Goal: Information Seeking & Learning: Learn about a topic

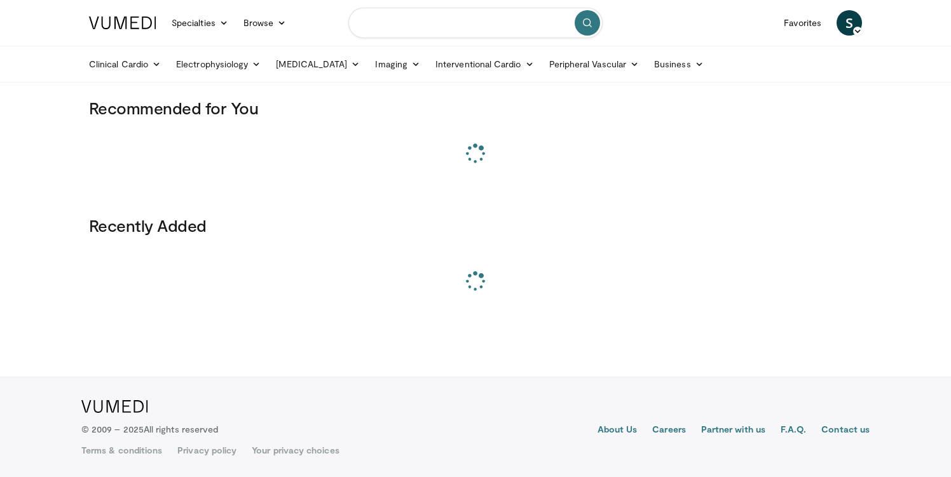
click at [452, 22] on input "Search topics, interventions" at bounding box center [475, 23] width 254 height 31
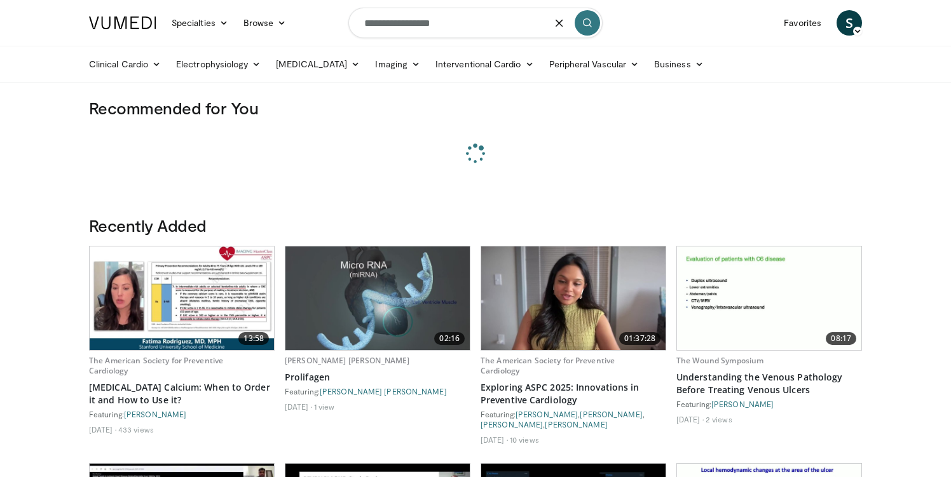
type input "**********"
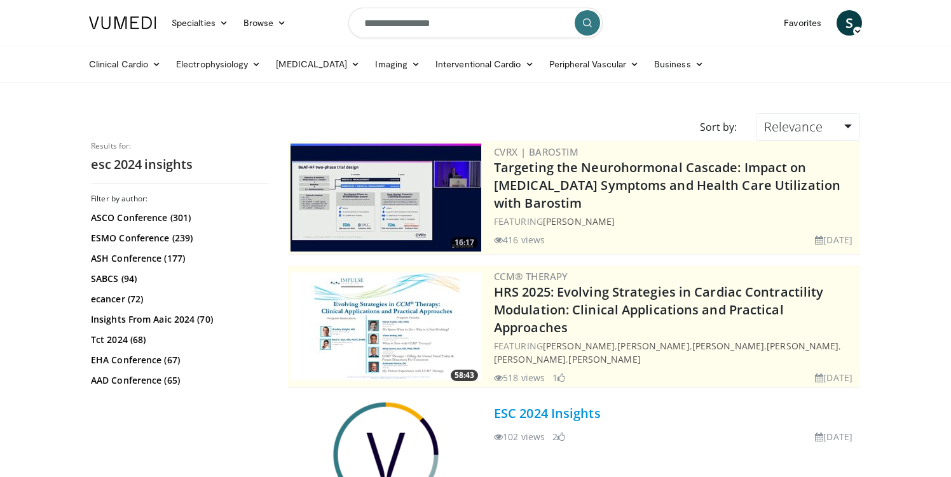
click at [528, 413] on link "ESC 2024 Insights" at bounding box center [547, 413] width 107 height 17
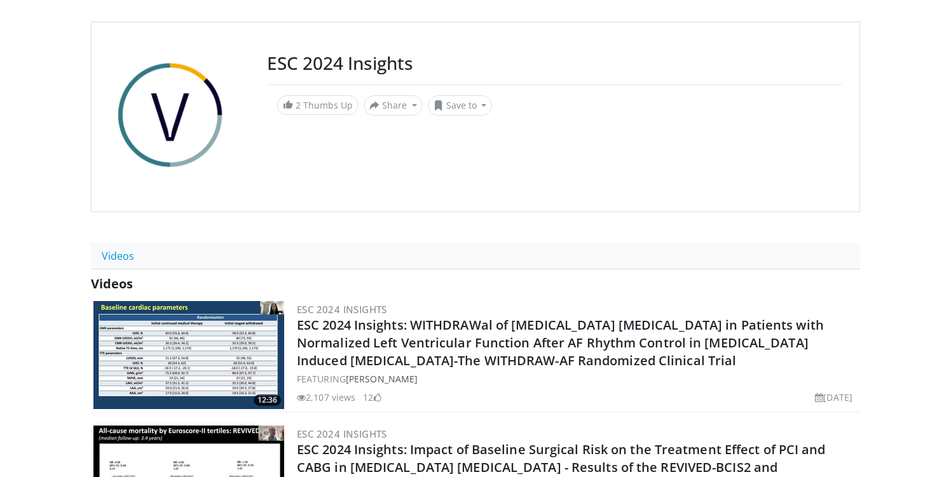
scroll to position [171, 0]
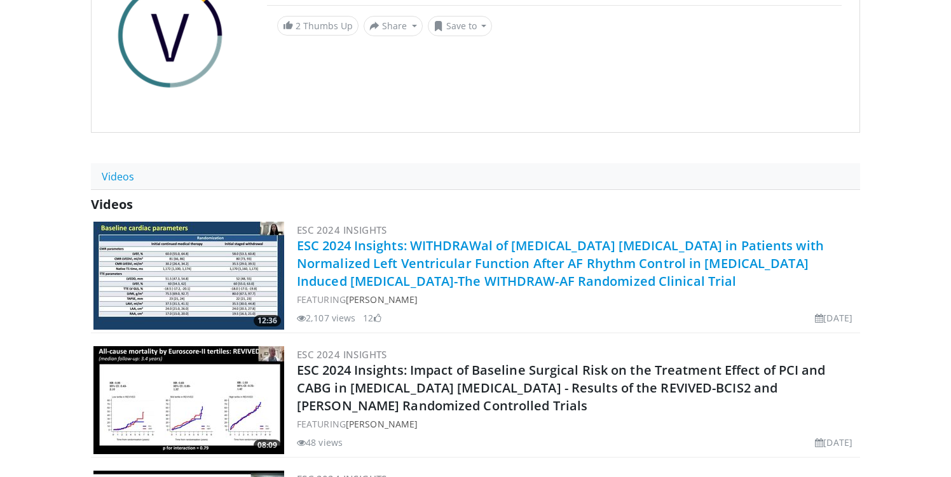
click at [367, 262] on link "ESC 2024 Insights: WITHDRAWal of [MEDICAL_DATA] [MEDICAL_DATA] in Patients with…" at bounding box center [560, 263] width 527 height 53
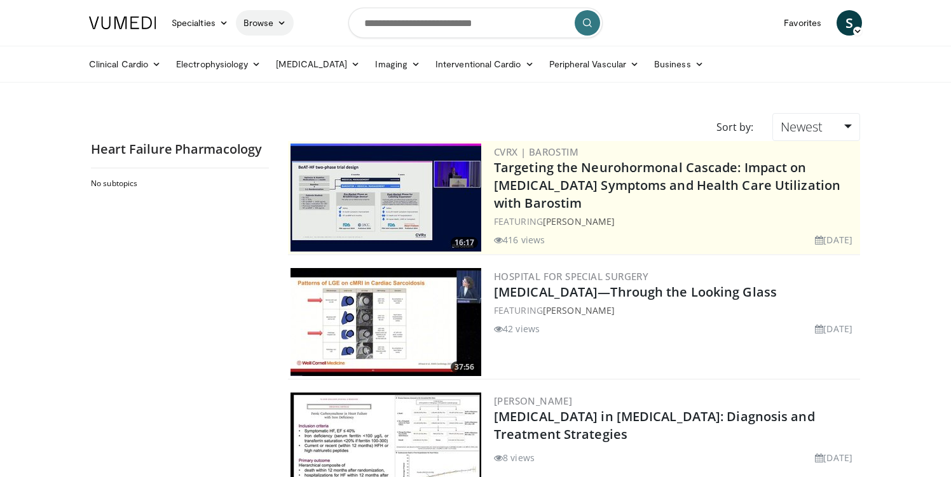
click at [282, 20] on icon at bounding box center [281, 22] width 9 height 9
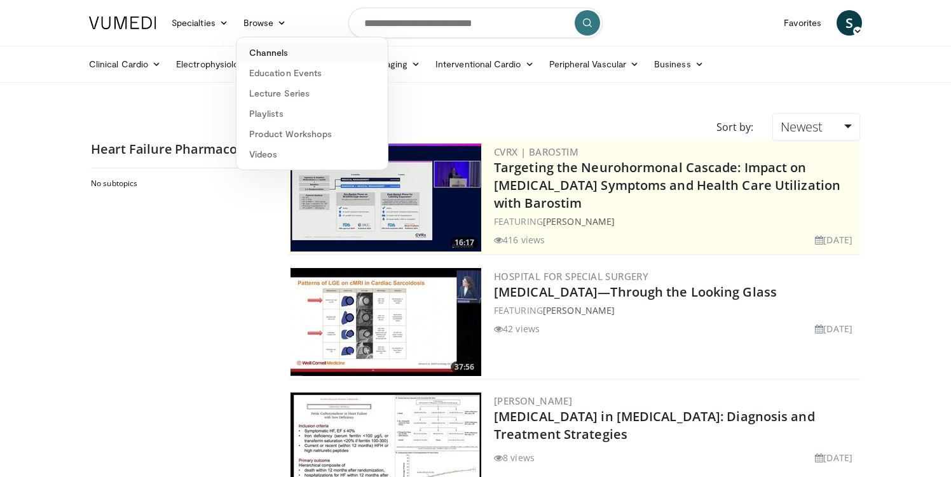
click at [293, 55] on link "Channels" at bounding box center [311, 53] width 151 height 20
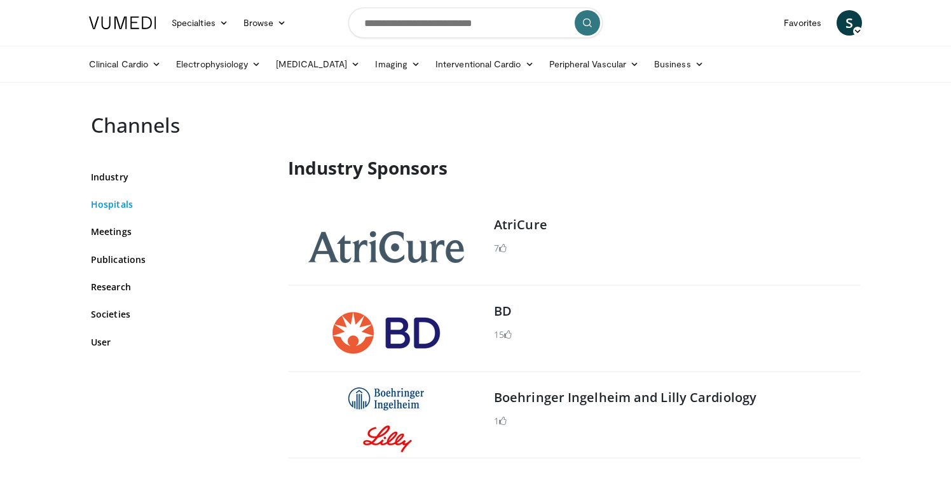
click at [124, 201] on link "Hospitals" at bounding box center [180, 204] width 178 height 13
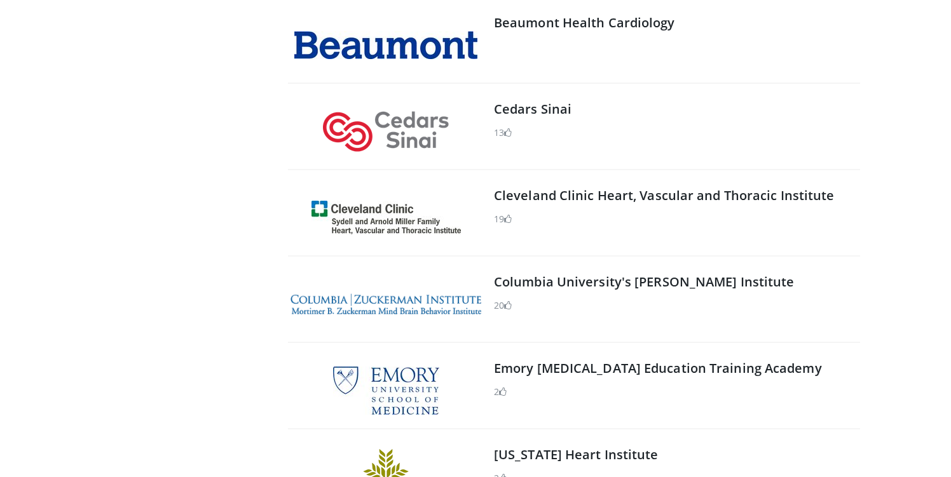
scroll to position [2981, 0]
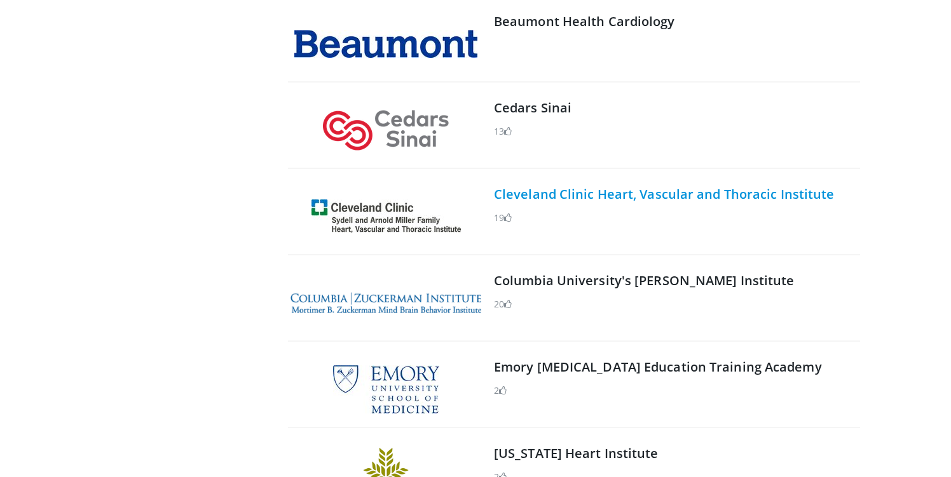
click at [539, 188] on link "Cleveland Clinic Heart, Vascular and Thoracic Institute" at bounding box center [664, 194] width 341 height 17
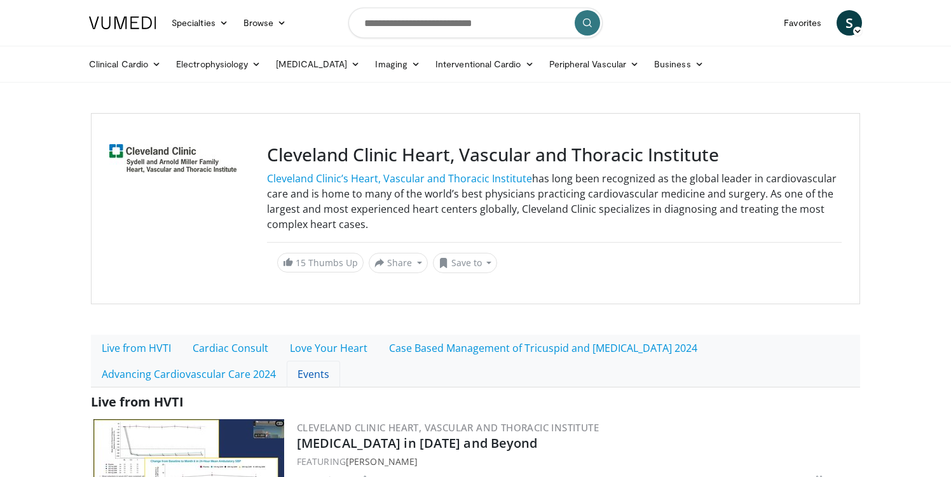
click at [314, 377] on link "Events" at bounding box center [313, 374] width 53 height 27
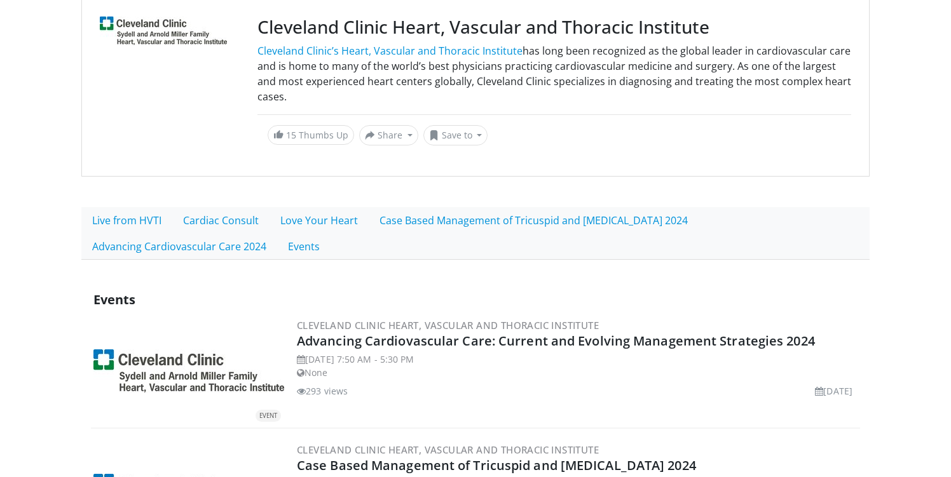
scroll to position [128, 0]
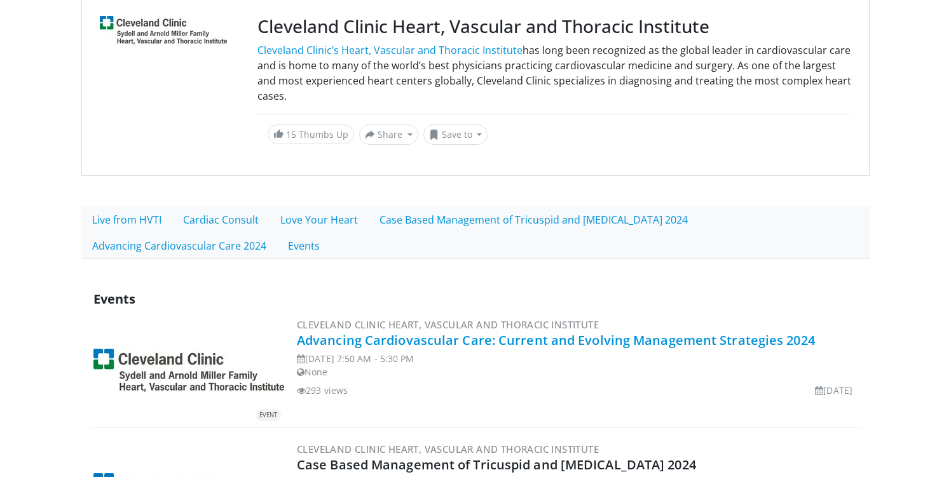
click at [353, 338] on link "Advancing Cardiovascular Care: Current and Evolving Management Strategies 2024" at bounding box center [556, 340] width 518 height 17
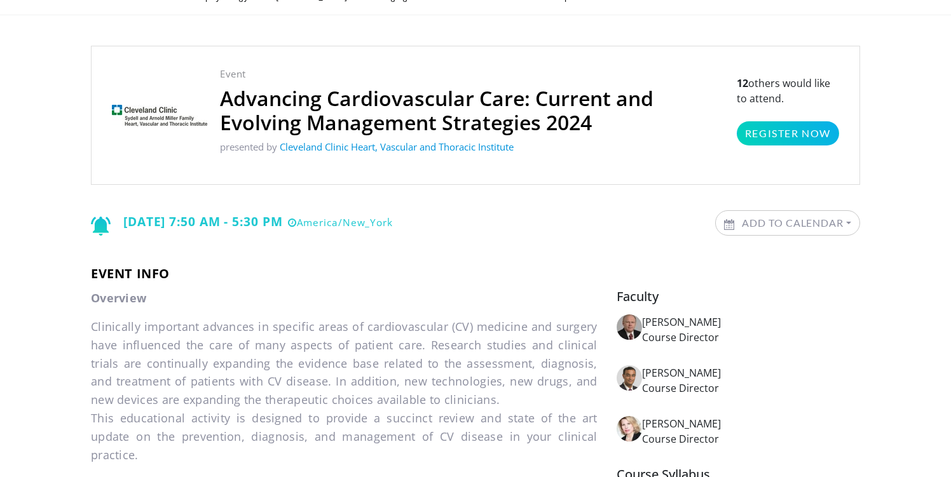
scroll to position [50, 0]
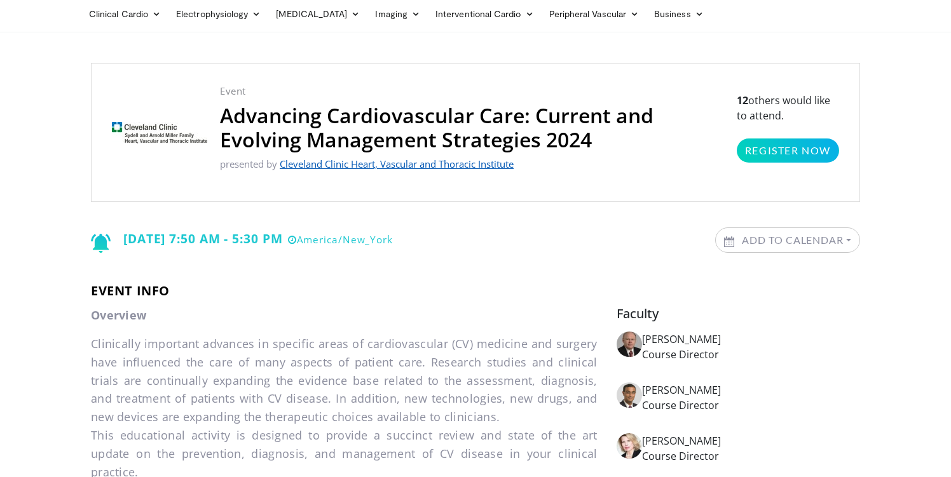
click at [474, 163] on link "Cleveland Clinic Heart, Vascular and Thoracic Institute" at bounding box center [397, 164] width 234 height 13
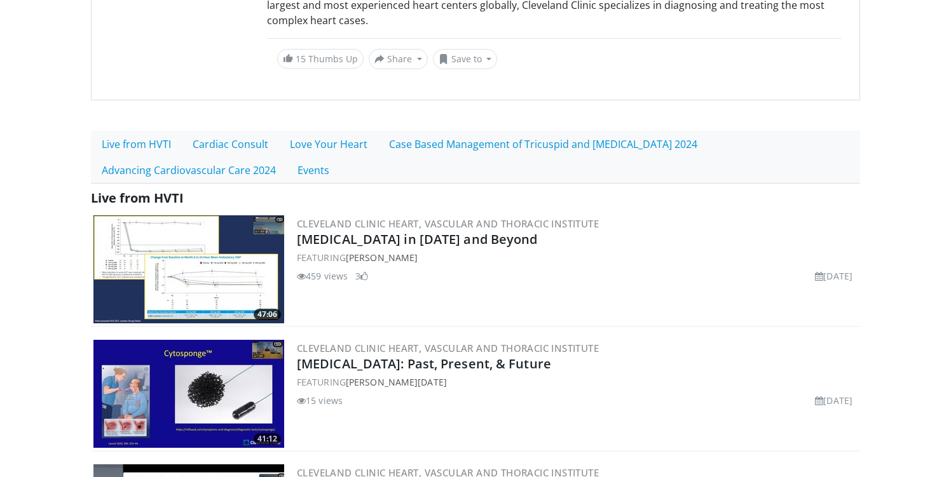
scroll to position [234, 0]
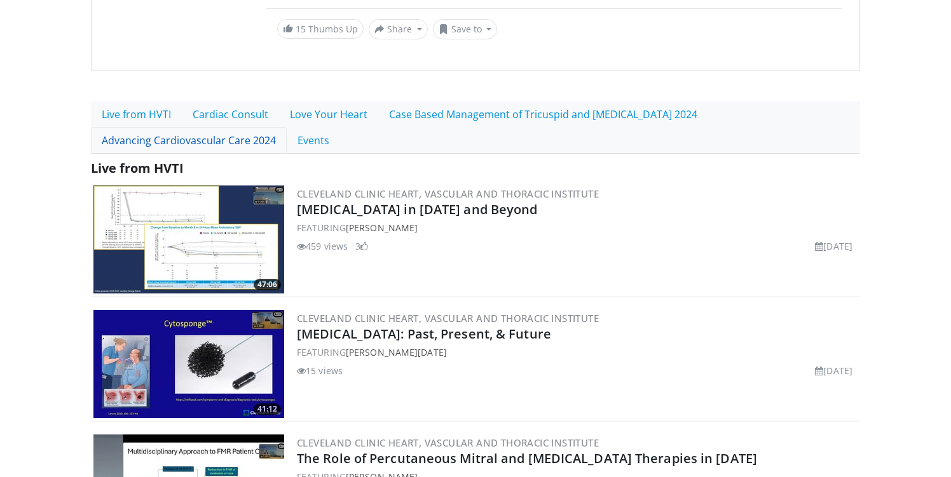
click at [150, 135] on link "Advancing Cardiovascular Care 2024" at bounding box center [189, 140] width 196 height 27
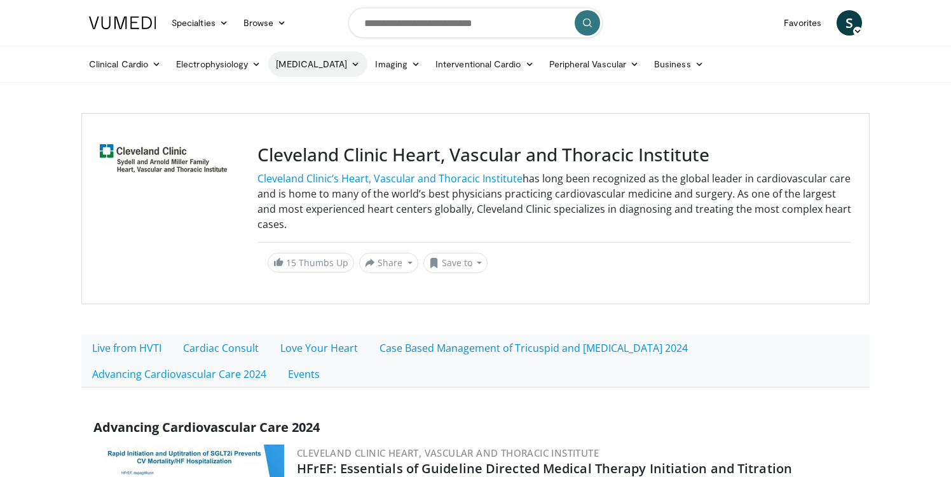
click at [285, 61] on link "[MEDICAL_DATA]" at bounding box center [317, 63] width 99 height 25
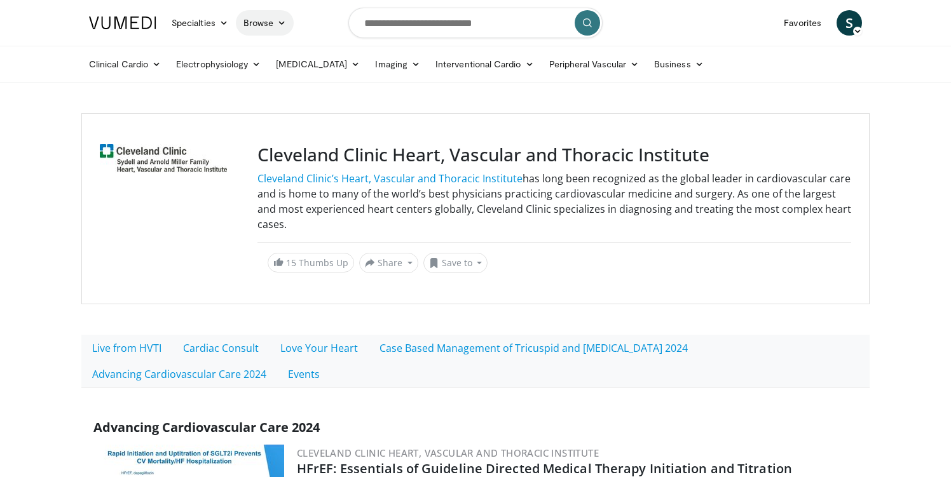
click at [266, 22] on link "Browse" at bounding box center [265, 22] width 58 height 25
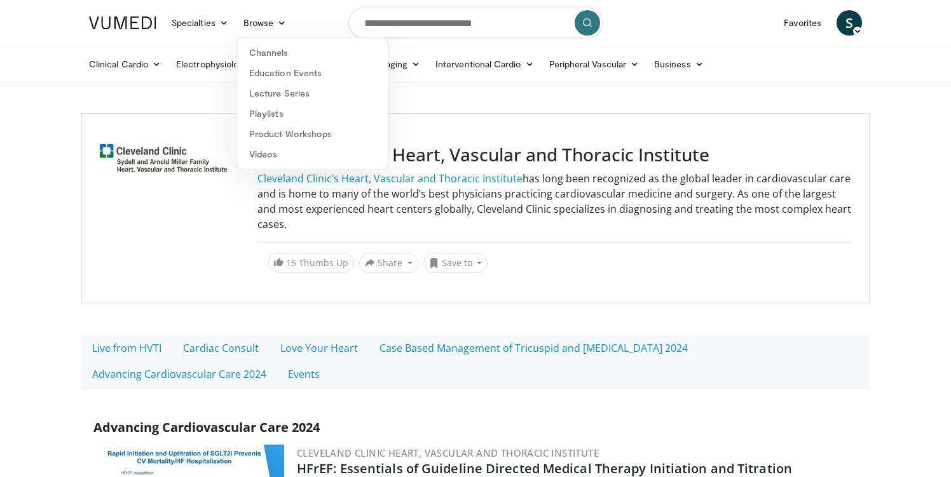
click at [166, 116] on div "Cleveland Clinic Heart, Vascular and Thoracic Institute Cleveland Clinic’s Hear…" at bounding box center [475, 208] width 788 height 191
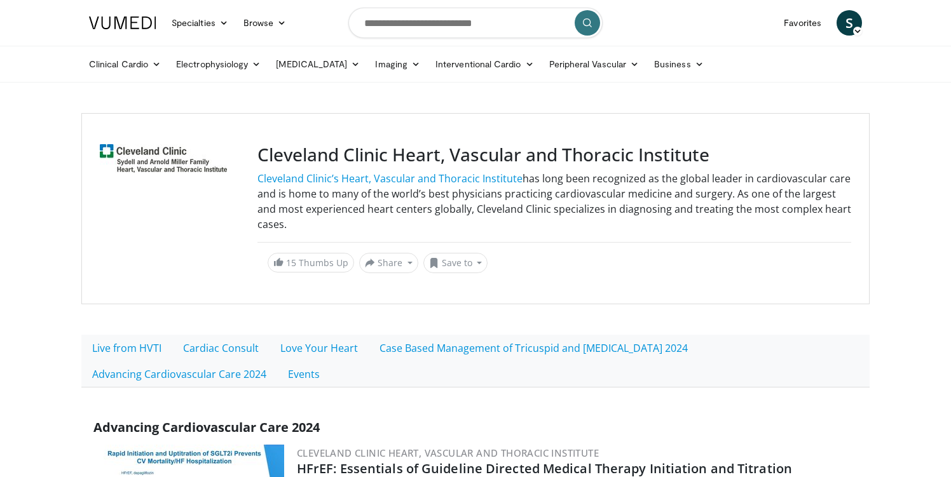
click at [861, 34] on icon at bounding box center [857, 31] width 9 height 9
click at [794, 140] on link "Settings" at bounding box center [784, 145] width 151 height 20
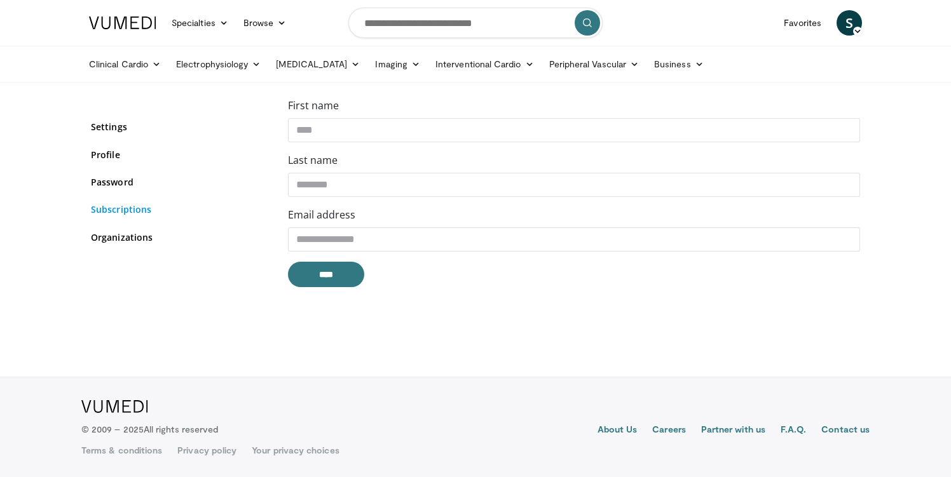
click at [118, 211] on link "Subscriptions" at bounding box center [180, 209] width 178 height 13
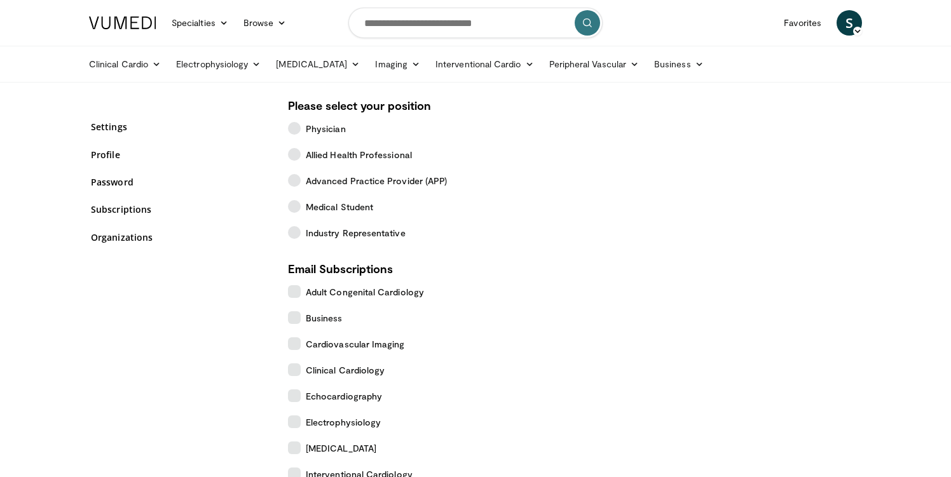
click at [130, 21] on img at bounding box center [122, 23] width 67 height 13
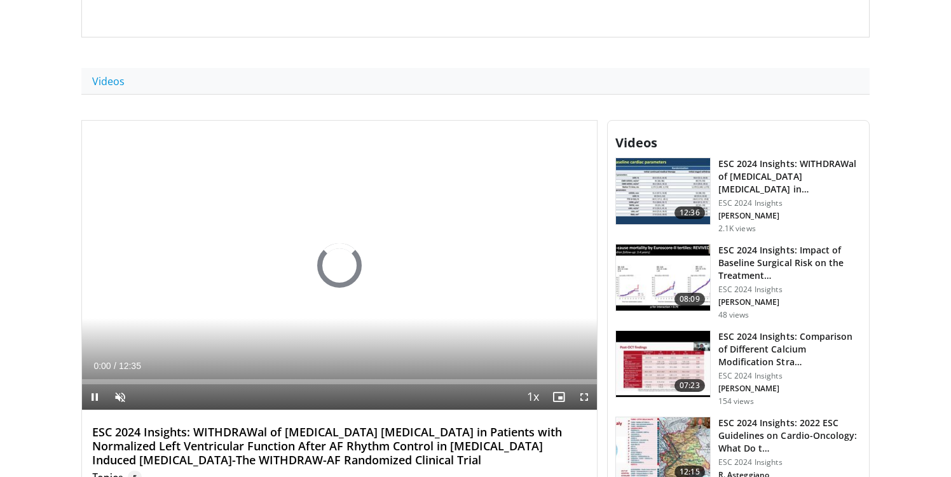
scroll to position [301, 0]
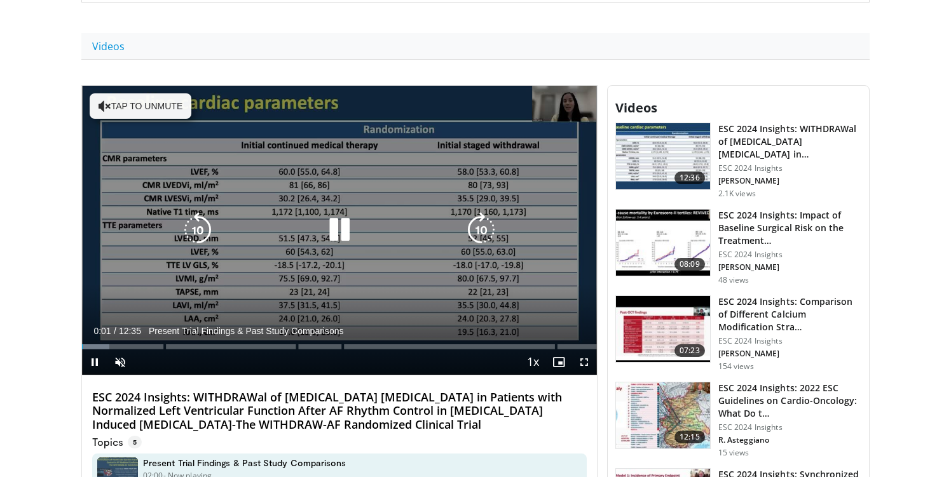
click at [343, 227] on icon "Video Player" at bounding box center [340, 230] width 36 height 36
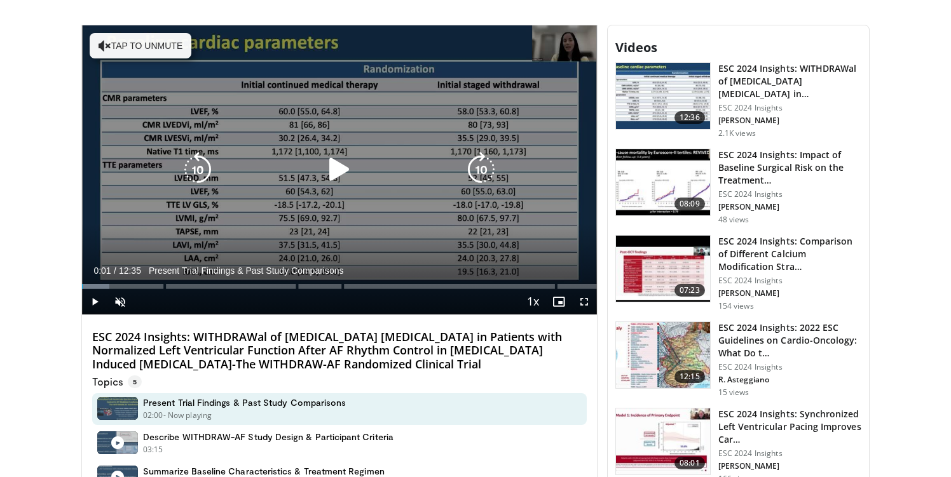
scroll to position [378, 0]
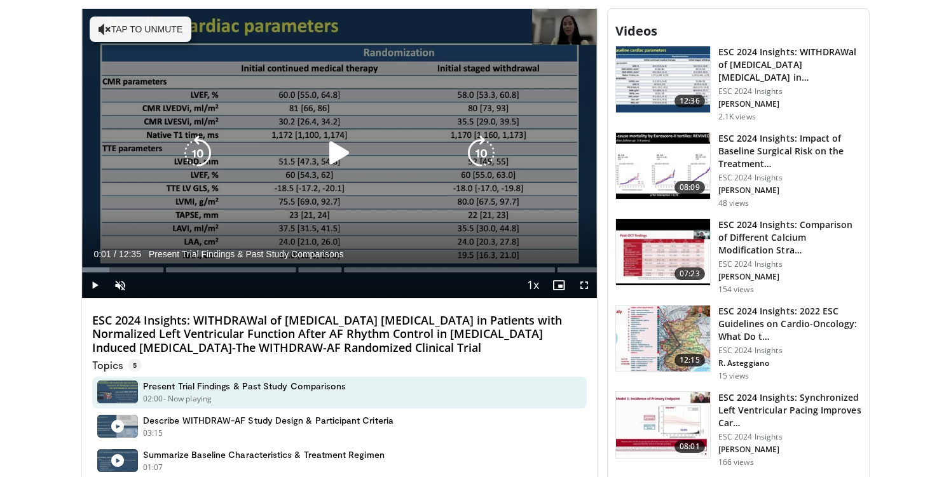
click at [334, 165] on icon "Video Player" at bounding box center [340, 153] width 36 height 36
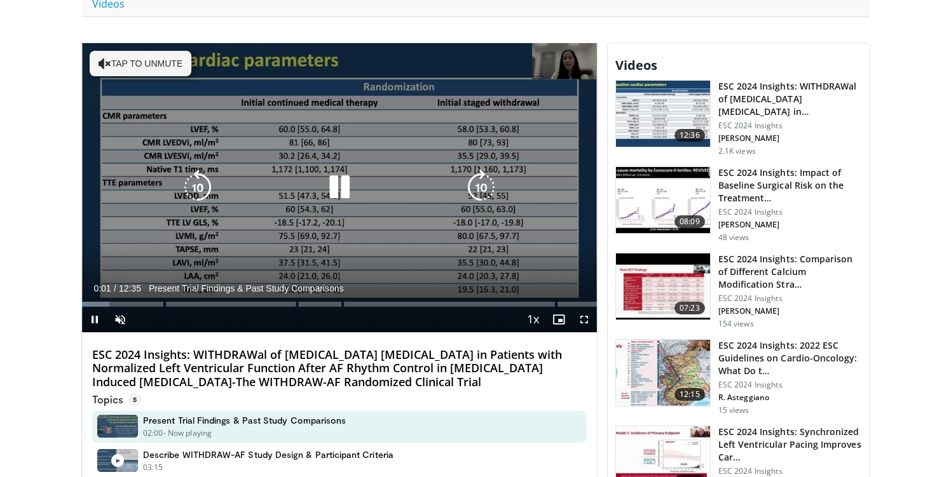
scroll to position [323, 0]
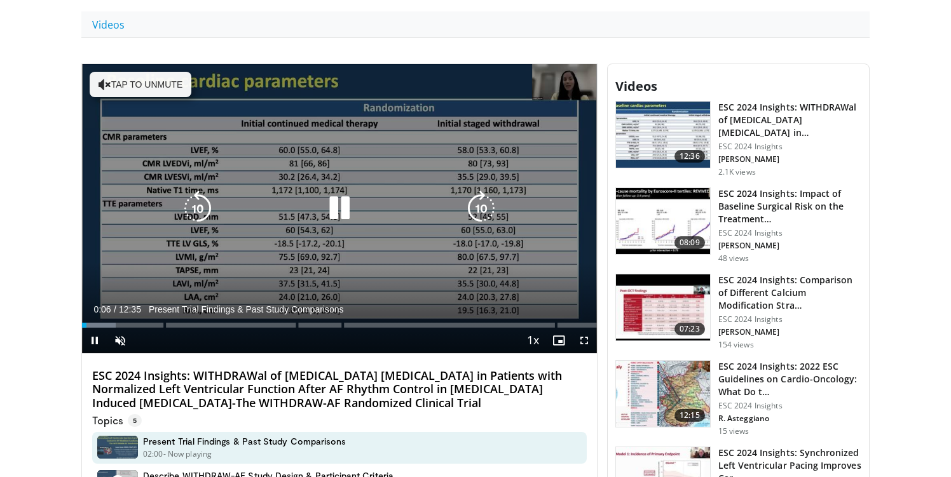
click at [342, 208] on icon "Video Player" at bounding box center [340, 209] width 36 height 36
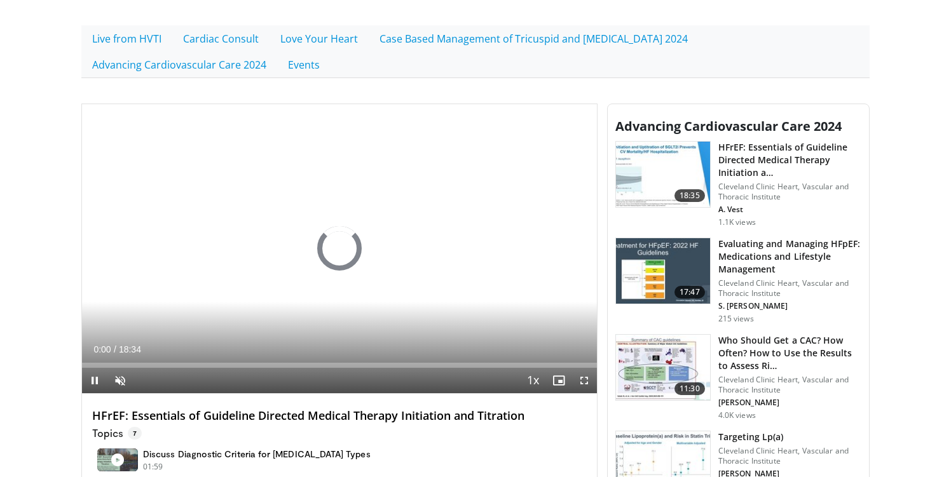
scroll to position [348, 0]
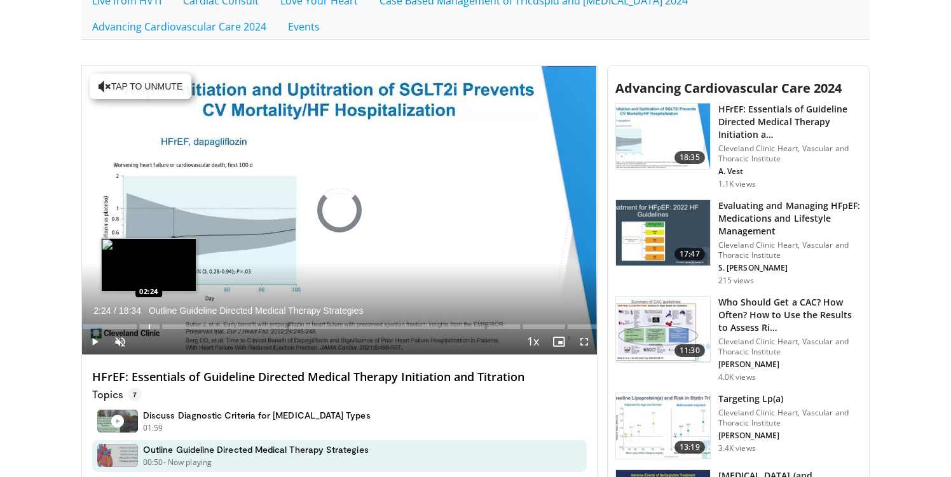
click at [149, 329] on div "Progress Bar" at bounding box center [149, 326] width 1 height 5
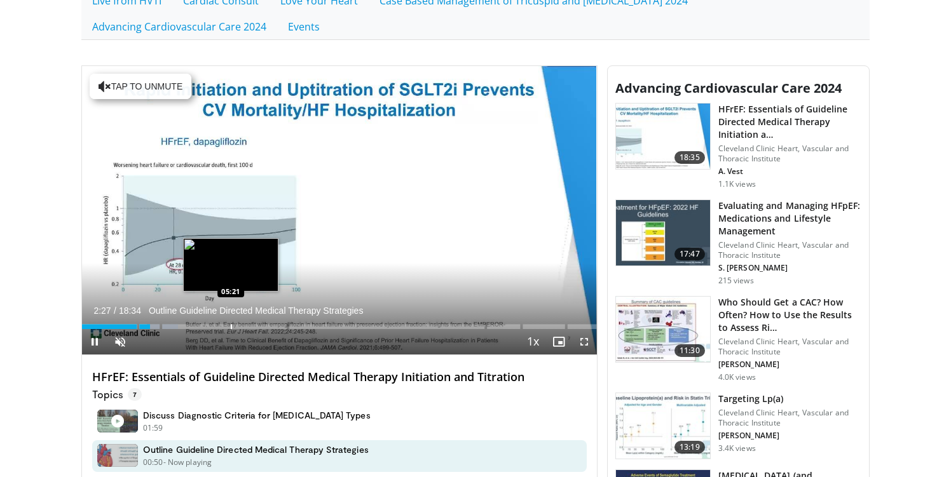
click at [231, 322] on div "Loaded : 18.69% 02:27 05:21" at bounding box center [339, 323] width 515 height 12
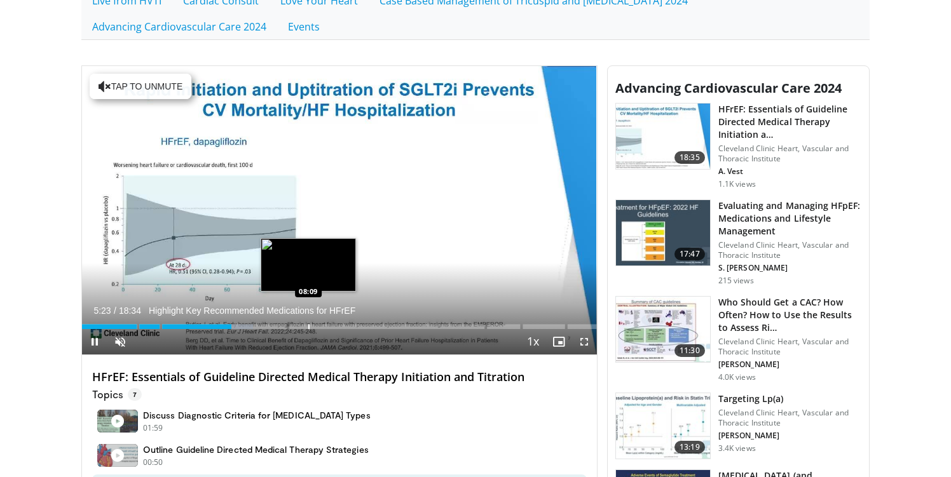
click at [308, 325] on div "Progress Bar" at bounding box center [308, 326] width 1 height 5
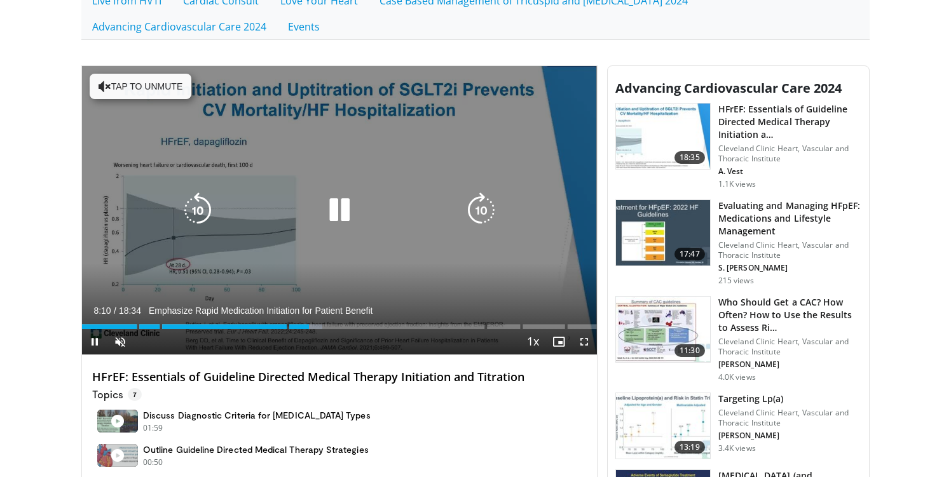
click at [330, 208] on icon "Video Player" at bounding box center [340, 211] width 36 height 36
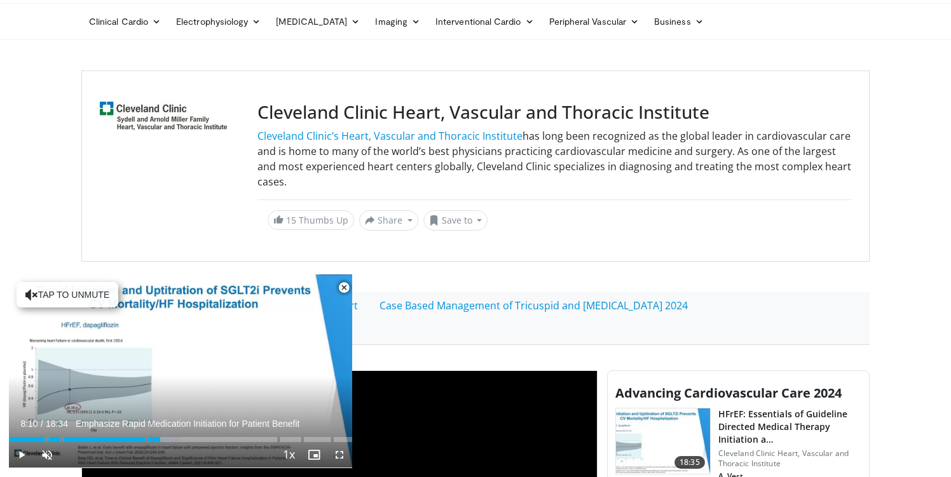
scroll to position [38, 0]
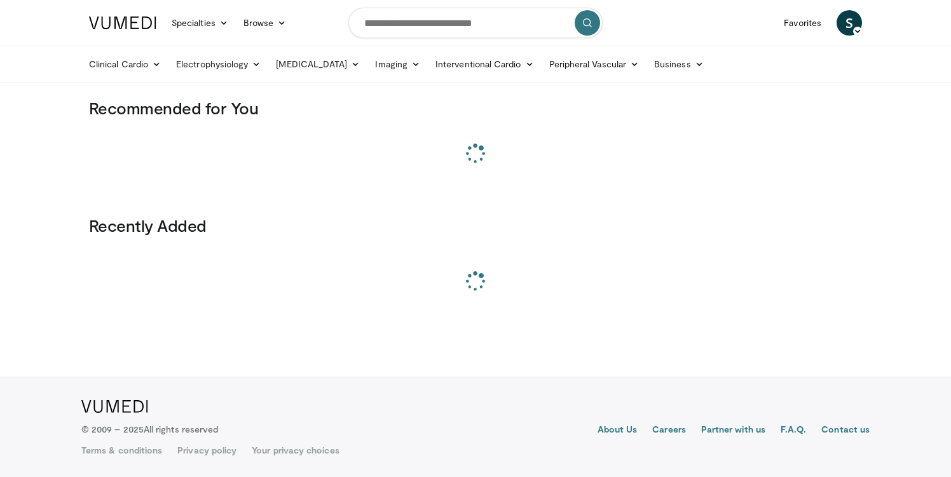
click at [459, 39] on form at bounding box center [475, 23] width 254 height 46
click at [452, 28] on input "Search topics, interventions" at bounding box center [475, 23] width 254 height 31
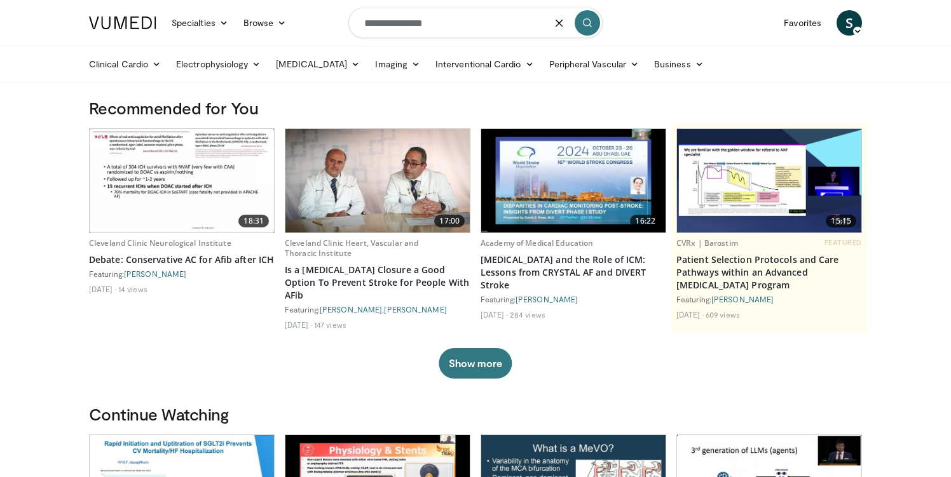
type input "**********"
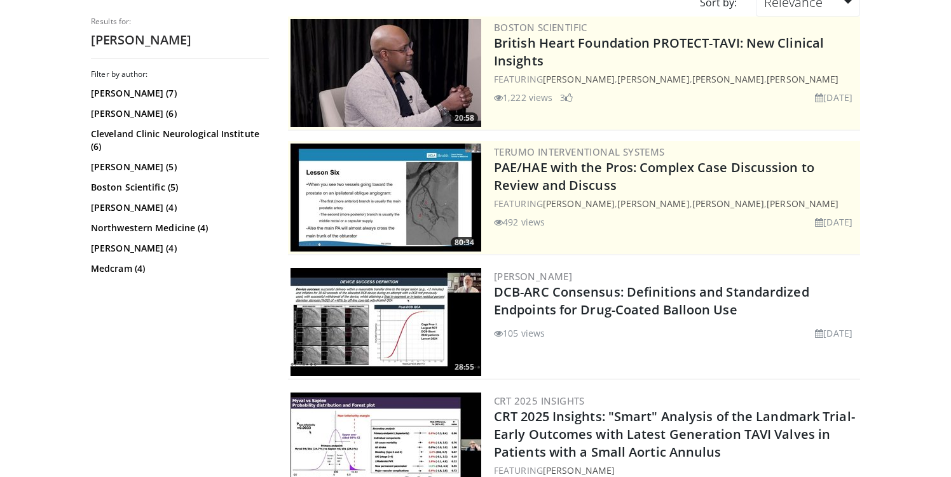
scroll to position [129, 0]
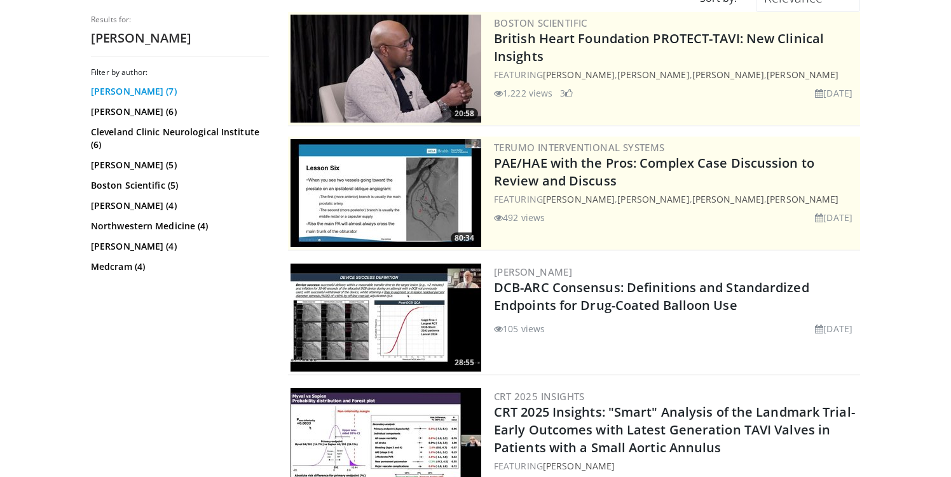
click at [127, 90] on link "[PERSON_NAME] (7)" at bounding box center [178, 91] width 175 height 13
